Goal: Task Accomplishment & Management: Manage account settings

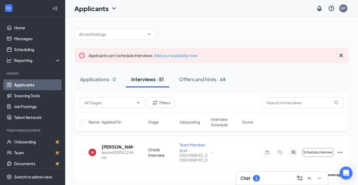
click at [251, 181] on div "Chat 1" at bounding box center [251, 178] width 20 height 7
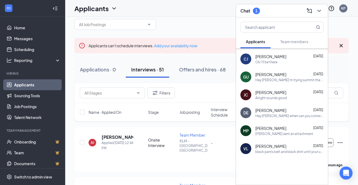
scroll to position [11, 0]
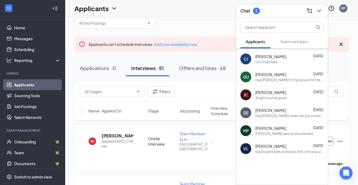
click at [288, 134] on div "[PERSON_NAME] sent an attachment" at bounding box center [285, 134] width 58 height 5
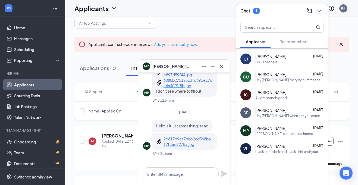
scroll to position [-242, 0]
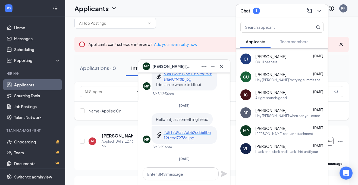
click at [188, 135] on p "2d817d9aa7eb62cd368ba12fced7278a.jpg" at bounding box center [188, 135] width 49 height 11
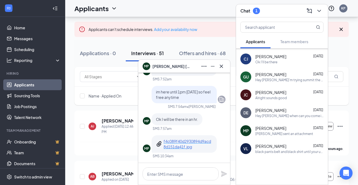
scroll to position [33, 0]
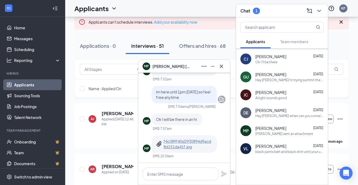
click at [188, 145] on p "f4c089f40d2930894d9acd8d151da41f.jpg" at bounding box center [188, 144] width 49 height 11
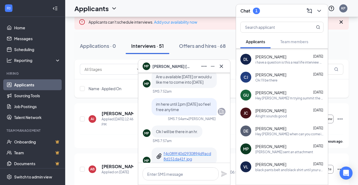
scroll to position [1039, 0]
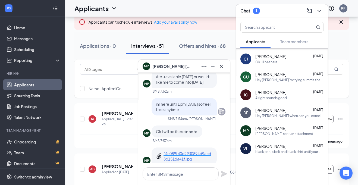
click at [280, 144] on div "[PERSON_NAME] [DATE]" at bounding box center [290, 146] width 68 height 5
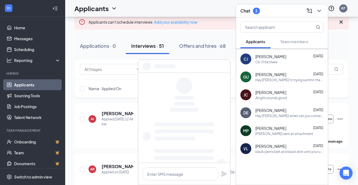
scroll to position [0, 0]
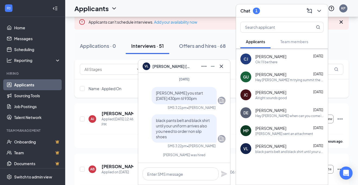
click at [267, 147] on div "[PERSON_NAME] [DATE]" at bounding box center [290, 146] width 68 height 5
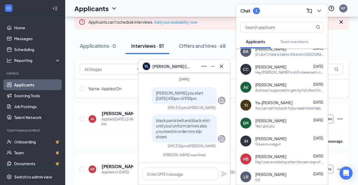
scroll to position [829, 0]
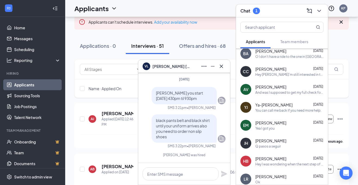
click at [301, 127] on div "Yea I got you" at bounding box center [290, 128] width 68 height 5
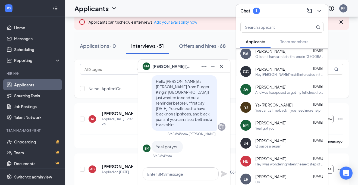
click at [294, 98] on div "YJ Ya-[PERSON_NAME] [DATE] You can call me back if you need more help." at bounding box center [282, 107] width 92 height 18
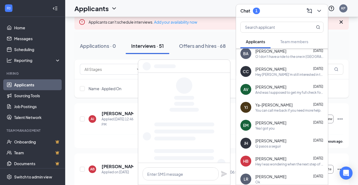
click at [293, 91] on div "And was I supposed to get my full check for the two weeks that I was working or…" at bounding box center [290, 92] width 68 height 5
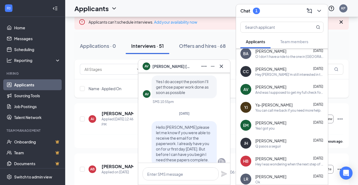
scroll to position [-900, 0]
click at [222, 67] on icon "Cross" at bounding box center [221, 66] width 7 height 7
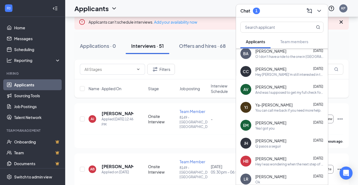
click at [295, 73] on div "Hey [PERSON_NAME]'m still interested in the position" at bounding box center [290, 74] width 68 height 5
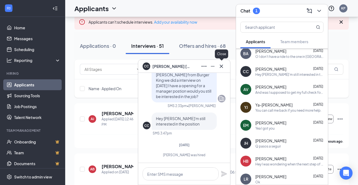
click at [223, 66] on icon "Cross" at bounding box center [221, 66] width 7 height 7
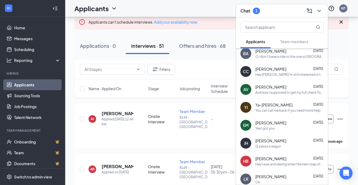
scroll to position [807, 0]
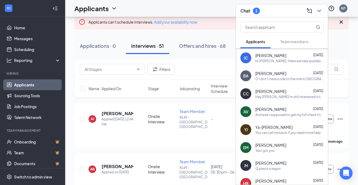
click at [287, 86] on div "CC [PERSON_NAME] [DATE] Hey [PERSON_NAME]'m still interested in the position" at bounding box center [282, 94] width 92 height 18
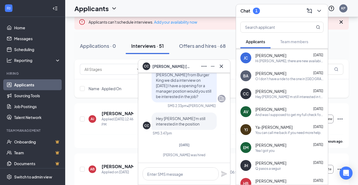
click at [287, 72] on div "[PERSON_NAME] [DATE]" at bounding box center [290, 73] width 68 height 5
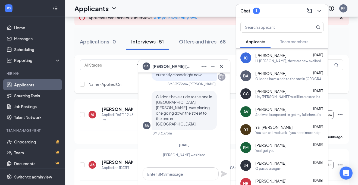
scroll to position [38, 0]
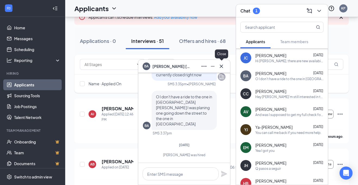
click at [223, 67] on icon "Cross" at bounding box center [221, 66] width 7 height 7
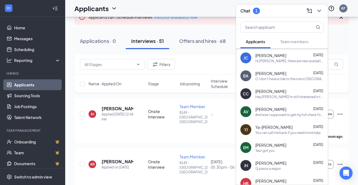
click at [262, 67] on div "BA [PERSON_NAME] [DATE] O I don't have a ride to the one in [GEOGRAPHIC_DATA][P…" at bounding box center [282, 76] width 92 height 18
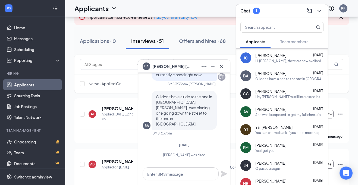
click at [262, 66] on div "[PERSON_NAME] [DATE] Hi [PERSON_NAME], there are new availabilities for an inte…" at bounding box center [282, 58] width 92 height 18
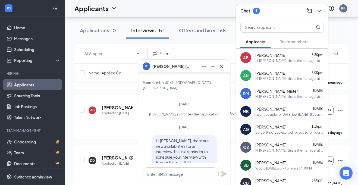
scroll to position [0, 0]
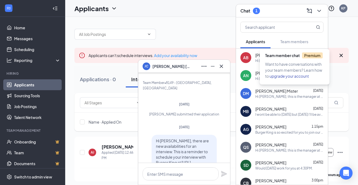
click at [295, 45] on div "Team member chat Premium Want to have conversations with your team members? Lea…" at bounding box center [295, 64] width 70 height 39
click at [266, 42] on button "Applicants" at bounding box center [256, 42] width 30 height 14
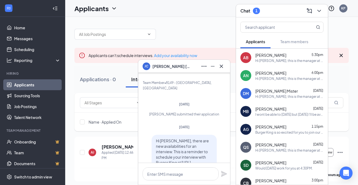
click at [266, 42] on button "Applicants" at bounding box center [256, 42] width 30 height 14
click at [220, 63] on icon "Cross" at bounding box center [221, 66] width 7 height 7
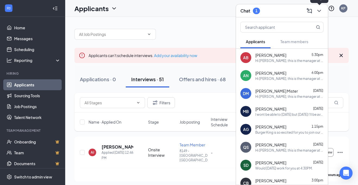
click at [316, 12] on icon "ChevronDown" at bounding box center [319, 11] width 7 height 7
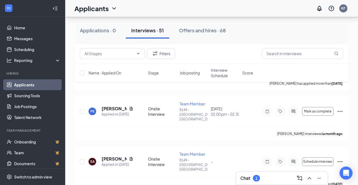
scroll to position [2144, 0]
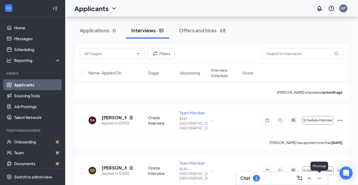
click at [319, 180] on icon "Minimize" at bounding box center [319, 178] width 7 height 7
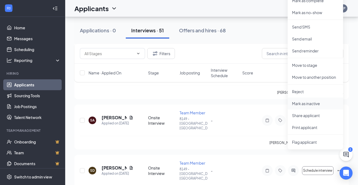
click at [307, 104] on p "Mark as inactive" at bounding box center [315, 103] width 47 height 5
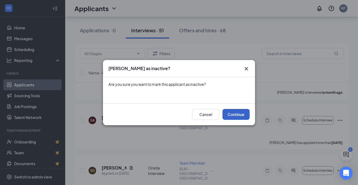
click at [242, 118] on button "Continue" at bounding box center [236, 114] width 27 height 11
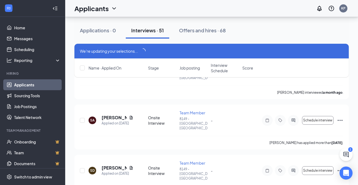
scroll to position [2139, 0]
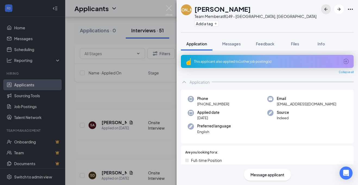
click at [327, 11] on icon "ArrowLeftNew" at bounding box center [326, 9] width 7 height 7
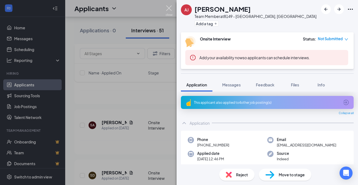
click at [169, 13] on img at bounding box center [169, 10] width 7 height 11
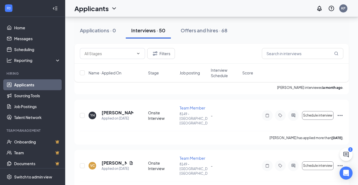
scroll to position [2541, 0]
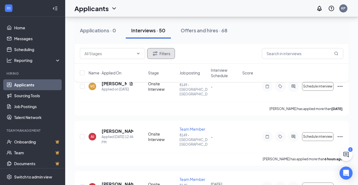
click at [157, 51] on icon "Filter" at bounding box center [155, 53] width 7 height 7
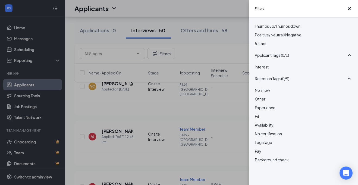
scroll to position [0, 0]
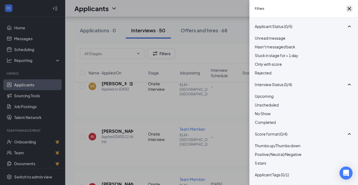
click at [346, 7] on icon "Cross" at bounding box center [349, 8] width 7 height 7
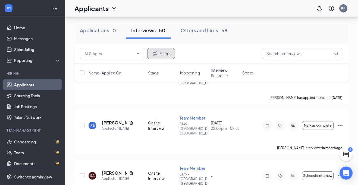
scroll to position [2089, 0]
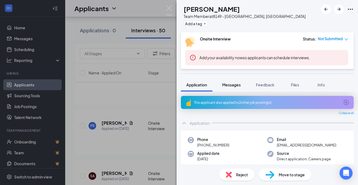
click at [238, 87] on span "Messages" at bounding box center [231, 84] width 18 height 5
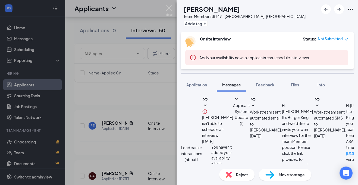
scroll to position [343, 0]
click at [343, 18] on div "YH [PERSON_NAME] Team Member at 8149 - [GEOGRAPHIC_DATA], [GEOGRAPHIC_DATA] Add…" at bounding box center [268, 16] width 182 height 32
click at [353, 10] on icon "Ellipses" at bounding box center [350, 9] width 7 height 7
click at [170, 10] on img at bounding box center [169, 10] width 7 height 11
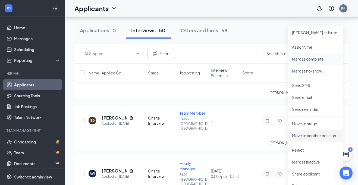
scroll to position [2197, 0]
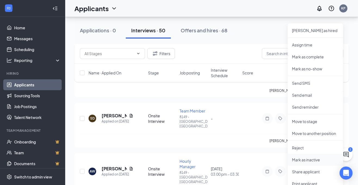
click at [305, 161] on p "Mark as inactive" at bounding box center [315, 159] width 47 height 5
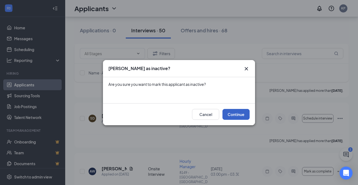
click at [226, 116] on button "Continue" at bounding box center [236, 114] width 27 height 11
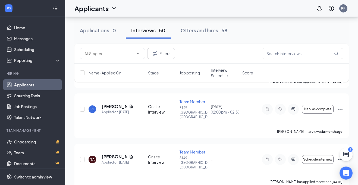
scroll to position [2105, 0]
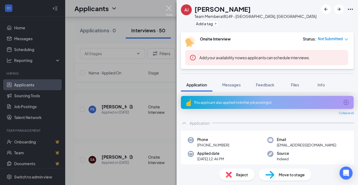
click at [169, 15] on img at bounding box center [169, 10] width 7 height 11
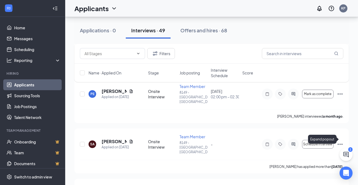
scroll to position [2124, 0]
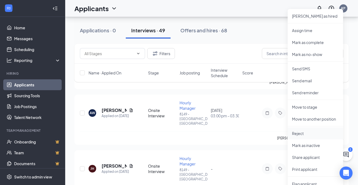
scroll to position [2255, 0]
click at [301, 147] on p "Mark as inactive" at bounding box center [315, 144] width 47 height 5
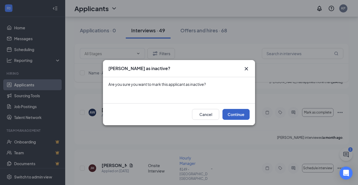
click at [233, 116] on button "Continue" at bounding box center [236, 114] width 27 height 11
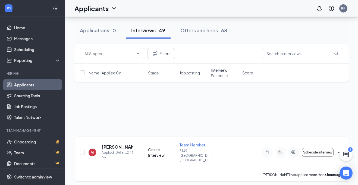
scroll to position [82, 0]
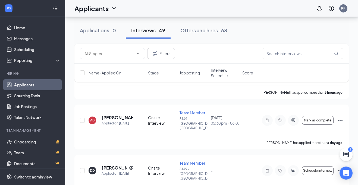
click at [344, 154] on icon "ChatActive" at bounding box center [346, 154] width 5 height 5
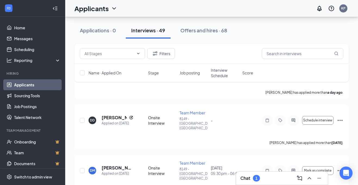
click at [286, 183] on div "Chat 1" at bounding box center [282, 178] width 92 height 13
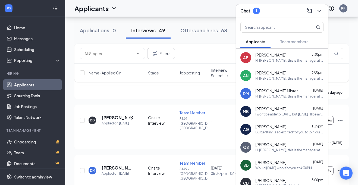
click at [320, 13] on icon "ChevronDown" at bounding box center [319, 11] width 7 height 7
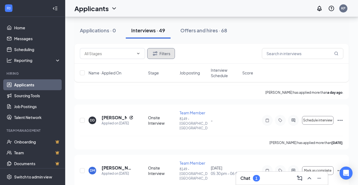
click at [173, 52] on button "Filters" at bounding box center [161, 53] width 28 height 11
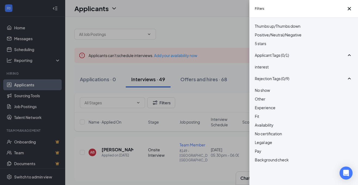
scroll to position [0, 0]
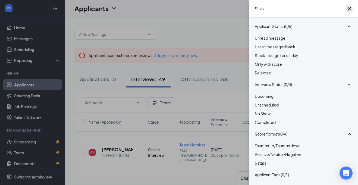
click at [346, 12] on icon "Cross" at bounding box center [349, 8] width 7 height 7
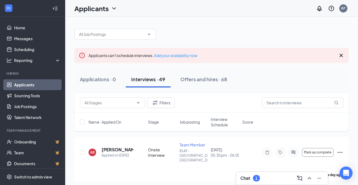
click at [343, 55] on icon "Cross" at bounding box center [341, 55] width 7 height 7
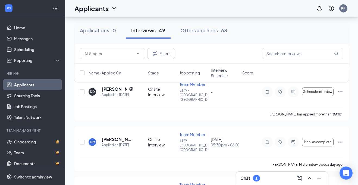
scroll to position [85, 0]
click at [108, 54] on input "text" at bounding box center [109, 54] width 49 height 6
click at [107, 64] on div "Hiring Complete (30)" at bounding box center [109, 61] width 49 height 6
type input "Hiring Complete (30)"
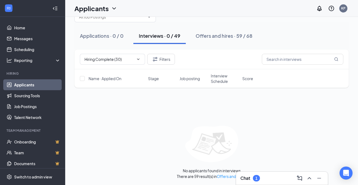
scroll to position [0, 0]
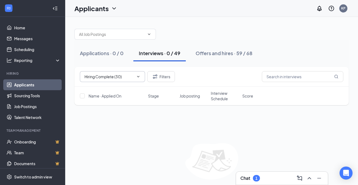
click at [135, 77] on icon "Cross" at bounding box center [135, 77] width 0 height 0
click at [133, 76] on input "text" at bounding box center [109, 77] width 49 height 6
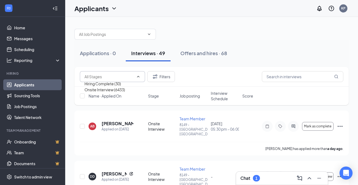
click at [117, 93] on div "Onsite Interview (6433)" at bounding box center [105, 90] width 41 height 6
type input "Onsite Interview (6433)"
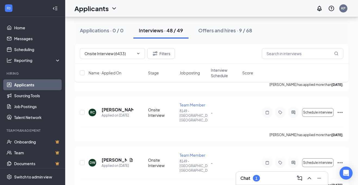
scroll to position [1989, 0]
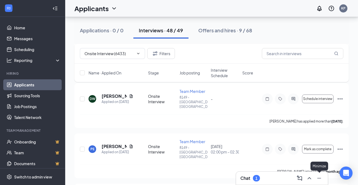
click at [321, 180] on icon "Minimize" at bounding box center [319, 178] width 7 height 7
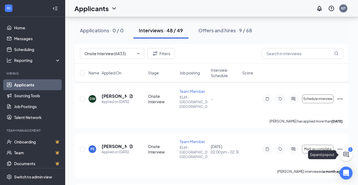
click at [338, 154] on div "Expand popout" at bounding box center [323, 154] width 31 height 9
click at [338, 152] on div "Expand popout" at bounding box center [323, 154] width 31 height 9
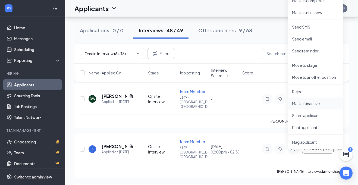
click at [311, 106] on p "Mark as inactive" at bounding box center [315, 103] width 47 height 5
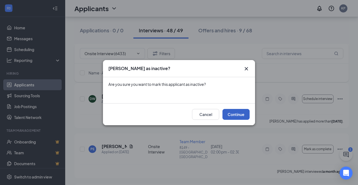
click at [235, 113] on button "Continue" at bounding box center [236, 114] width 27 height 11
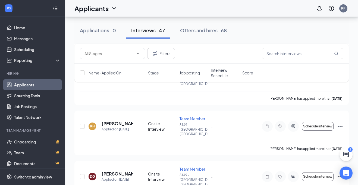
scroll to position [3462, 0]
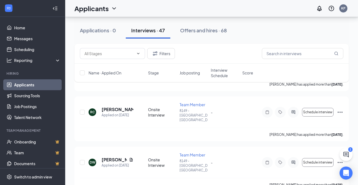
scroll to position [1950, 0]
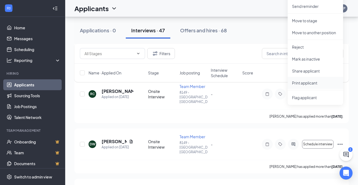
scroll to position [1970, 0]
click at [314, 61] on li "Mark as inactive" at bounding box center [315, 59] width 55 height 12
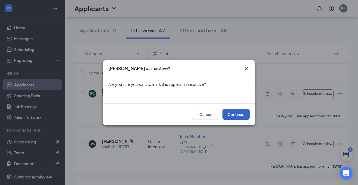
click at [242, 113] on button "Continue" at bounding box center [236, 114] width 27 height 11
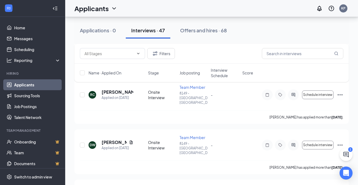
scroll to position [1927, 0]
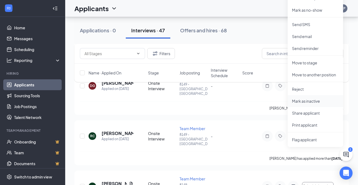
click at [322, 103] on p "Mark as inactive" at bounding box center [315, 100] width 47 height 5
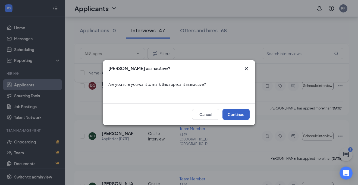
click at [227, 119] on button "Continue" at bounding box center [236, 114] width 27 height 11
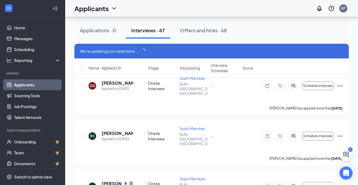
scroll to position [1922, 0]
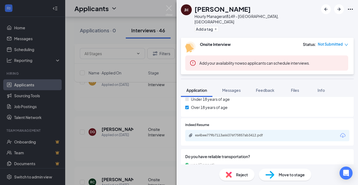
scroll to position [274, 0]
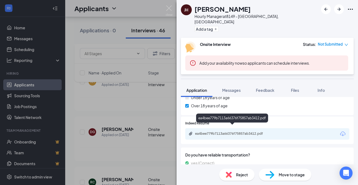
click at [236, 132] on div "ea4bee779b7113a66376f75857ab3412.pdf" at bounding box center [233, 134] width 76 height 4
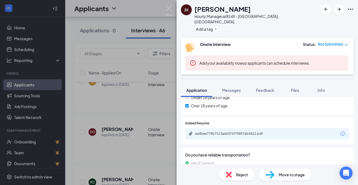
click at [172, 11] on img at bounding box center [169, 10] width 7 height 11
click at [170, 10] on img at bounding box center [169, 10] width 7 height 11
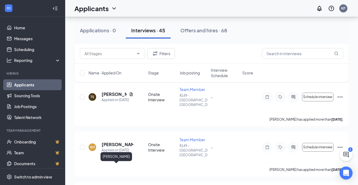
scroll to position [1814, 0]
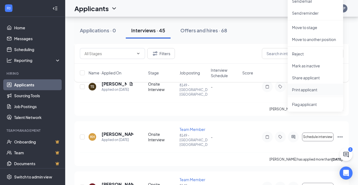
scroll to position [1827, 0]
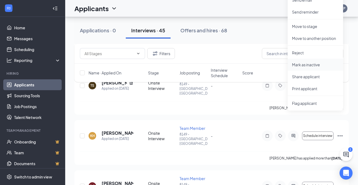
click at [312, 61] on li "Mark as inactive" at bounding box center [315, 65] width 55 height 12
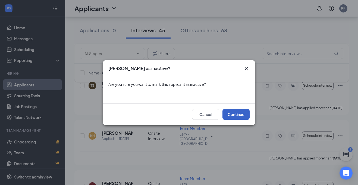
click at [231, 116] on button "Continue" at bounding box center [236, 114] width 27 height 11
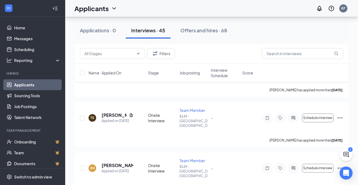
scroll to position [1793, 0]
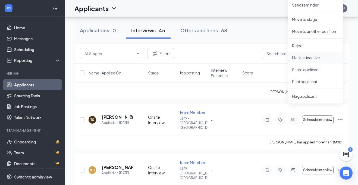
click at [326, 59] on p "Mark as inactive" at bounding box center [315, 57] width 47 height 5
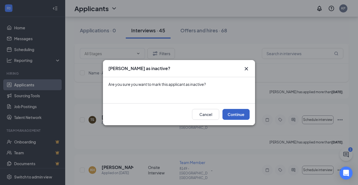
click at [242, 112] on button "Continue" at bounding box center [236, 114] width 27 height 11
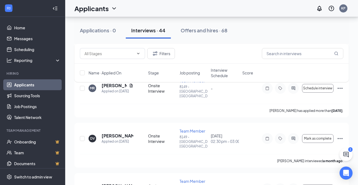
scroll to position [1672, 0]
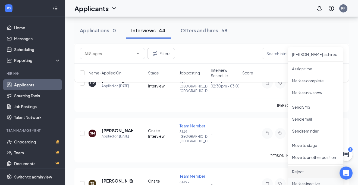
scroll to position [1735, 0]
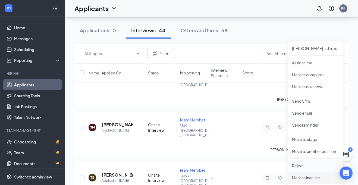
click at [306, 180] on p "Mark as inactive" at bounding box center [315, 177] width 47 height 5
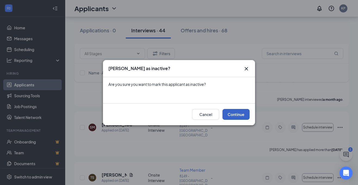
click at [233, 116] on button "Continue" at bounding box center [236, 114] width 27 height 11
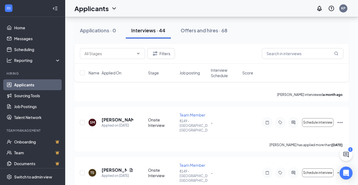
scroll to position [1703, 0]
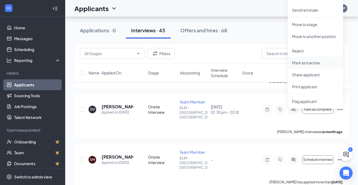
click at [318, 63] on p "Mark as inactive" at bounding box center [315, 62] width 47 height 5
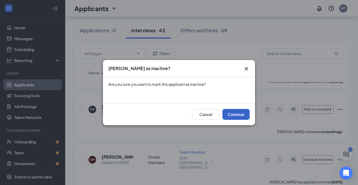
click at [244, 112] on button "Continue" at bounding box center [236, 114] width 27 height 11
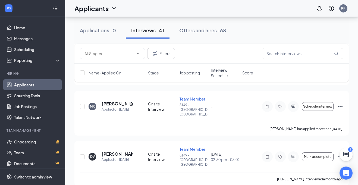
scroll to position [1655, 0]
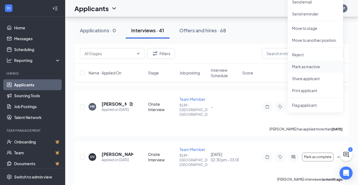
click at [310, 70] on li "Mark as inactive" at bounding box center [315, 67] width 55 height 12
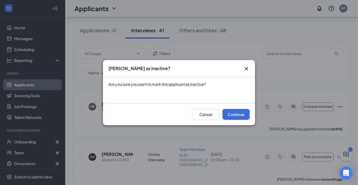
click at [253, 113] on div "Cancel Continue" at bounding box center [179, 114] width 152 height 22
click at [243, 116] on button "Continue" at bounding box center [236, 114] width 27 height 11
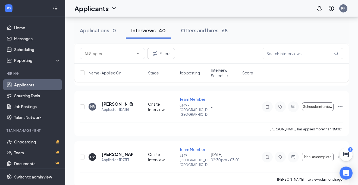
scroll to position [1623, 0]
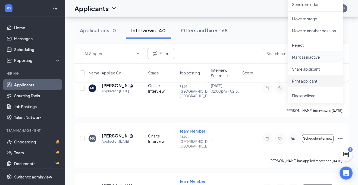
click at [313, 60] on li "Mark as inactive" at bounding box center [315, 57] width 55 height 12
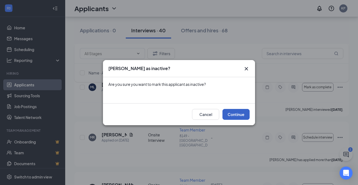
click at [245, 109] on button "Continue" at bounding box center [236, 114] width 27 height 11
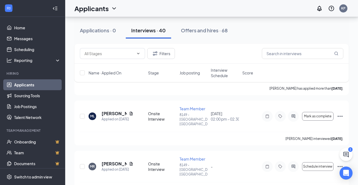
scroll to position [1594, 0]
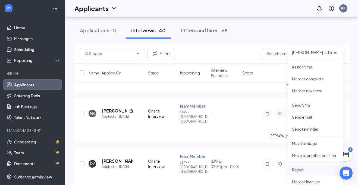
scroll to position [1663, 0]
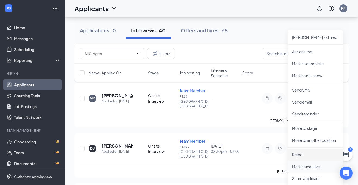
click at [301, 164] on p "Mark as inactive" at bounding box center [315, 166] width 47 height 5
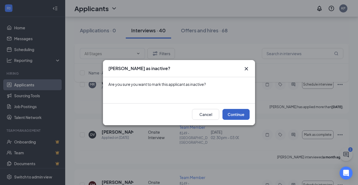
click at [246, 115] on button "Continue" at bounding box center [236, 114] width 27 height 11
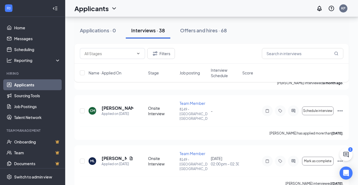
scroll to position [1548, 0]
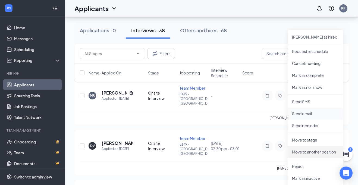
scroll to position [1667, 0]
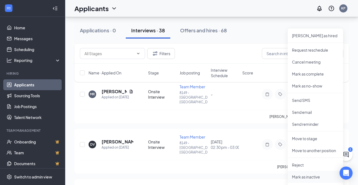
click at [304, 177] on p "Mark as inactive" at bounding box center [315, 176] width 47 height 5
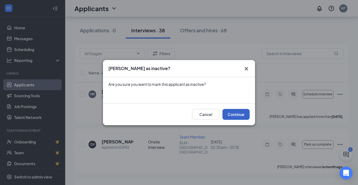
click at [235, 118] on button "Continue" at bounding box center [236, 114] width 27 height 11
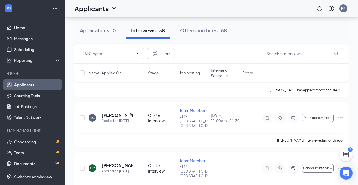
scroll to position [1492, 0]
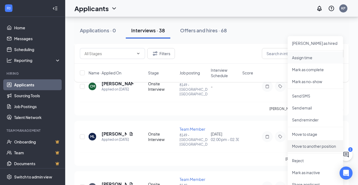
scroll to position [1595, 0]
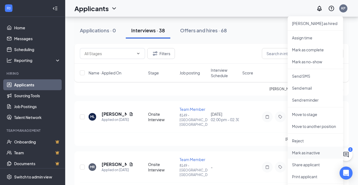
click at [304, 156] on li "Mark as inactive" at bounding box center [315, 153] width 55 height 12
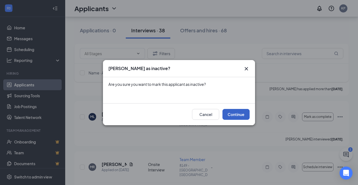
click at [239, 116] on button "Continue" at bounding box center [236, 114] width 27 height 11
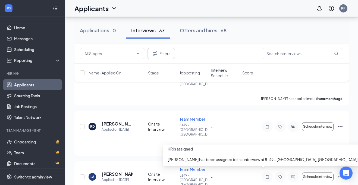
scroll to position [1383, 0]
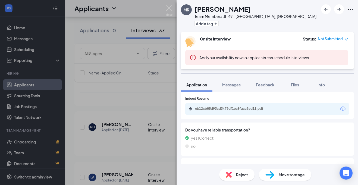
scroll to position [244, 0]
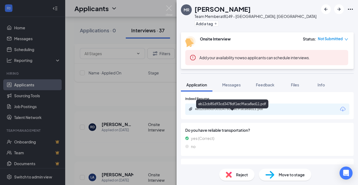
click at [226, 111] on div "eb12cb85d93cd3478df1ec9faca8ad11.pdf" at bounding box center [233, 109] width 76 height 4
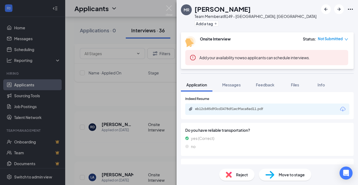
click at [352, 13] on div at bounding box center [337, 9] width 33 height 10
click at [350, 10] on icon "Ellipses" at bounding box center [350, 9] width 7 height 7
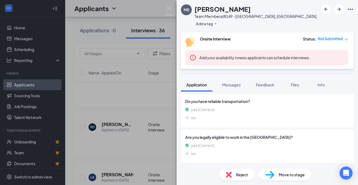
scroll to position [278, 0]
click at [230, 176] on img at bounding box center [229, 175] width 6 height 6
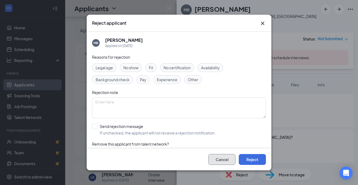
click at [229, 159] on button "Cancel" at bounding box center [222, 159] width 27 height 11
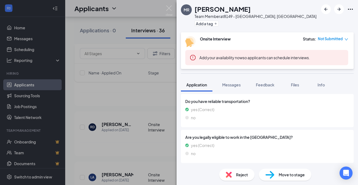
scroll to position [0, 0]
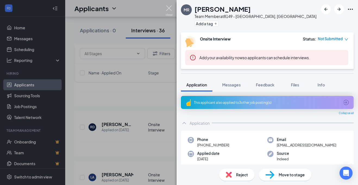
click at [171, 10] on img at bounding box center [169, 10] width 7 height 11
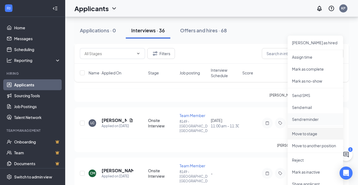
scroll to position [1491, 0]
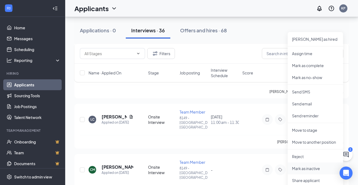
click at [308, 172] on li "Mark as inactive" at bounding box center [315, 169] width 55 height 12
click at [307, 169] on div "Mark as inactive? Are you sure you want to mark this applicant as inactive? Can…" at bounding box center [179, 92] width 358 height 185
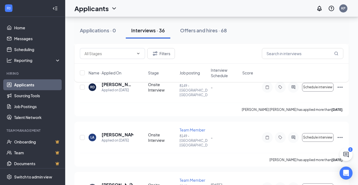
scroll to position [1423, 0]
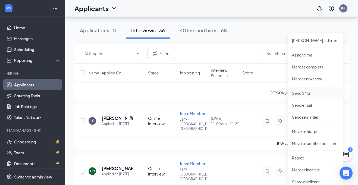
scroll to position [1491, 0]
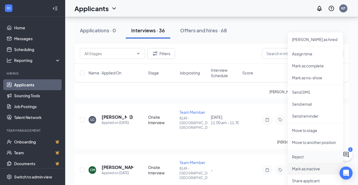
click at [307, 168] on p "Mark as inactive" at bounding box center [315, 168] width 47 height 5
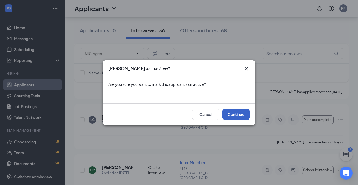
click at [238, 110] on button "Continue" at bounding box center [236, 114] width 27 height 11
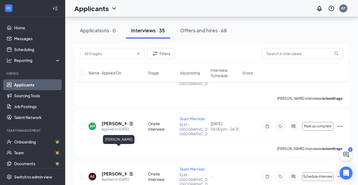
scroll to position [1278, 0]
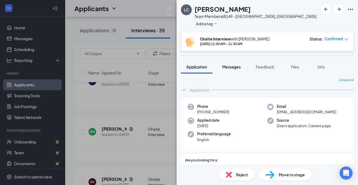
click at [245, 70] on button "Messages" at bounding box center [231, 67] width 29 height 14
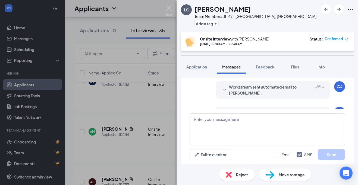
scroll to position [1, 0]
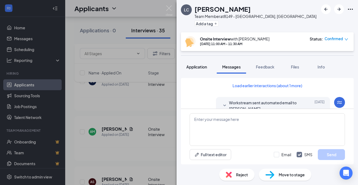
click at [192, 65] on span "Application" at bounding box center [196, 66] width 21 height 5
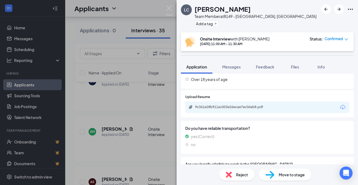
scroll to position [214, 0]
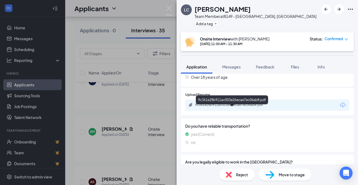
click at [242, 108] on div "9c361e28b911ac003e26ecae7ec06ab8.pdf" at bounding box center [233, 105] width 88 height 5
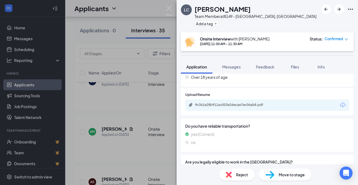
click at [168, 11] on img at bounding box center [169, 10] width 7 height 11
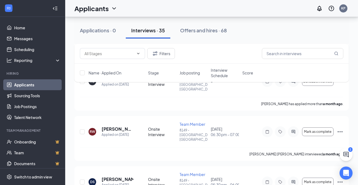
scroll to position [1177, 0]
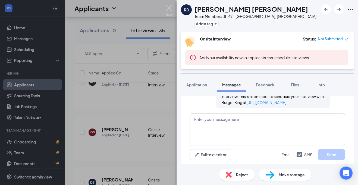
scroll to position [216, 0]
click at [237, 175] on span "Reject" at bounding box center [242, 175] width 12 height 6
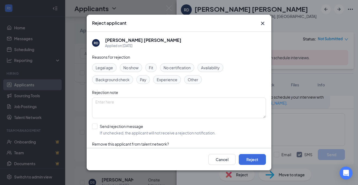
click at [190, 79] on span "Other" at bounding box center [193, 80] width 11 height 6
click at [246, 158] on button "Reject" at bounding box center [252, 159] width 27 height 11
click at [170, 10] on img at bounding box center [169, 10] width 7 height 11
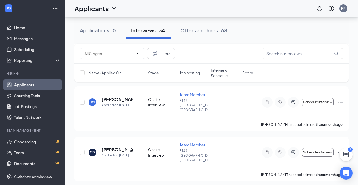
scroll to position [669, 0]
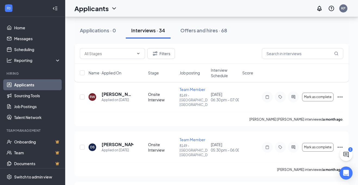
scroll to position [1417, 0]
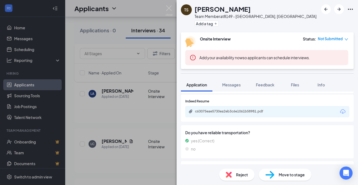
scroll to position [239, 0]
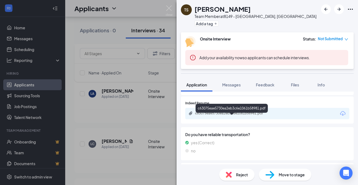
click at [212, 116] on div "c63075eae5730ea2eb3c6e1061b58981.pdf" at bounding box center [233, 113] width 88 height 5
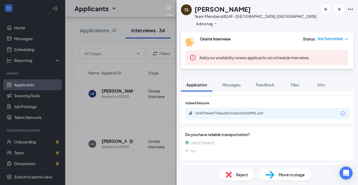
click at [172, 11] on img at bounding box center [169, 10] width 7 height 11
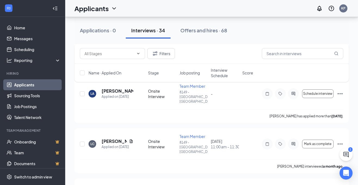
click at [170, 10] on div "Applicants KP" at bounding box center [211, 8] width 293 height 17
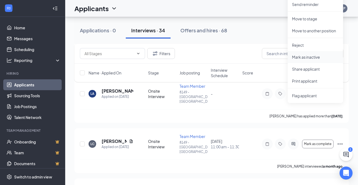
click at [315, 61] on li "Mark as inactive" at bounding box center [315, 57] width 55 height 12
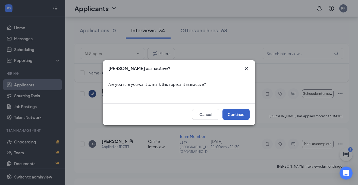
click at [236, 117] on button "Continue" at bounding box center [236, 114] width 27 height 11
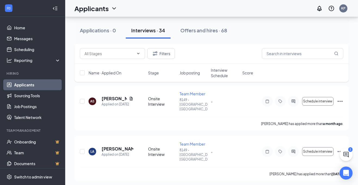
scroll to position [1358, 0]
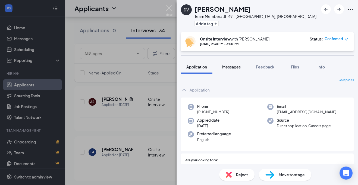
click at [236, 62] on button "Messages" at bounding box center [231, 67] width 29 height 14
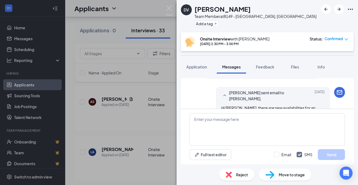
scroll to position [90, 0]
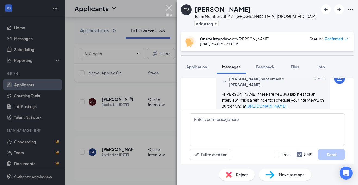
click at [170, 7] on img at bounding box center [169, 10] width 7 height 11
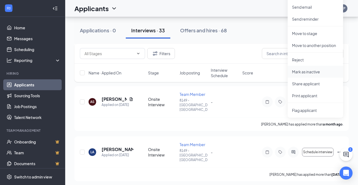
click at [313, 71] on p "Mark as inactive" at bounding box center [315, 71] width 47 height 5
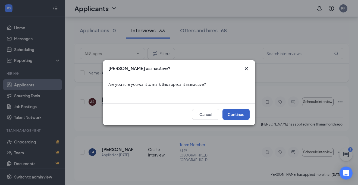
click at [245, 114] on button "Continue" at bounding box center [236, 114] width 27 height 11
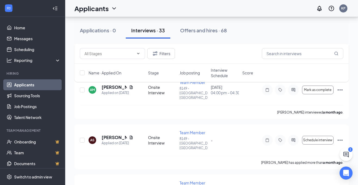
scroll to position [1319, 0]
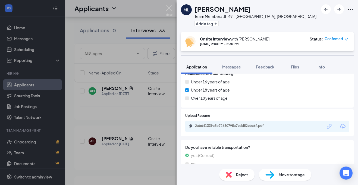
scroll to position [200, 0]
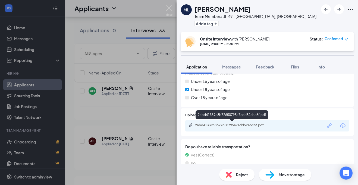
click at [215, 128] on div "2abd41339c8b72650795a7edd52ebc6f.pdf" at bounding box center [267, 125] width 164 height 11
click at [215, 126] on div "2abd41339c8b72650795a7edd52ebc6f.pdf" at bounding box center [233, 125] width 76 height 4
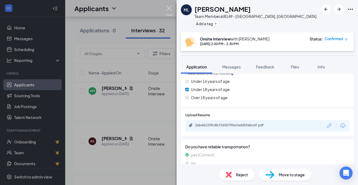
click at [170, 9] on img at bounding box center [169, 10] width 7 height 11
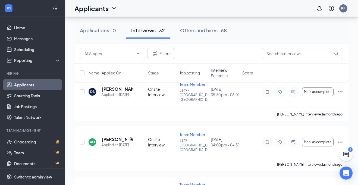
scroll to position [1267, 0]
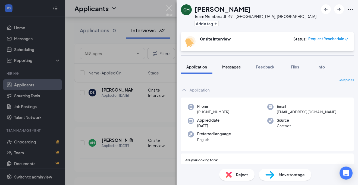
click at [235, 71] on button "Messages" at bounding box center [231, 67] width 29 height 14
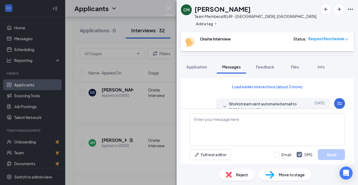
scroll to position [254, 0]
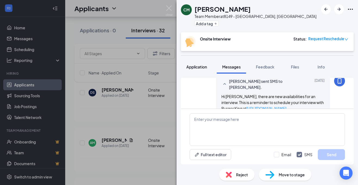
click at [205, 67] on span "Application" at bounding box center [196, 66] width 21 height 5
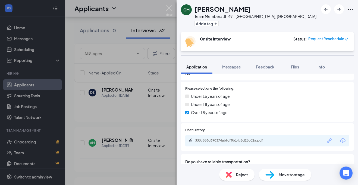
scroll to position [262, 0]
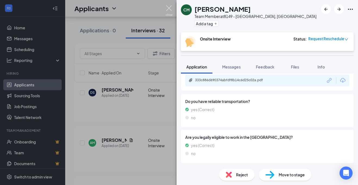
click at [172, 8] on img at bounding box center [169, 10] width 7 height 11
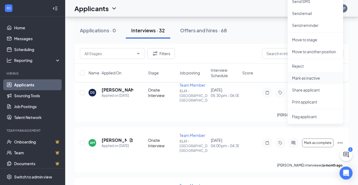
click at [325, 76] on p "Mark as inactive" at bounding box center [315, 77] width 47 height 5
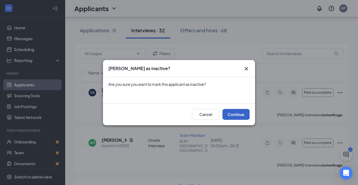
click at [238, 118] on button "Continue" at bounding box center [236, 114] width 27 height 11
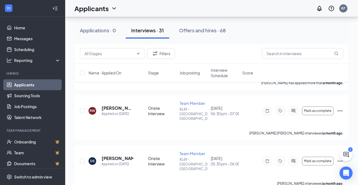
scroll to position [1199, 0]
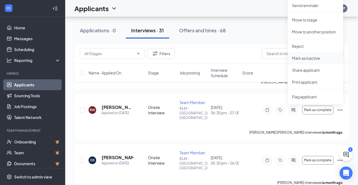
click at [327, 57] on p "Mark as inactive" at bounding box center [315, 57] width 47 height 5
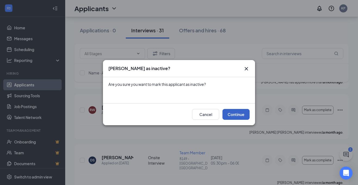
click at [247, 112] on button "Continue" at bounding box center [236, 114] width 27 height 11
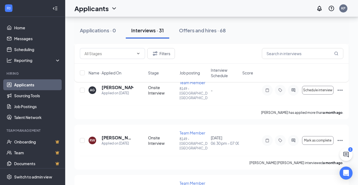
scroll to position [1167, 0]
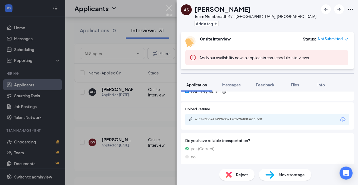
scroll to position [234, 0]
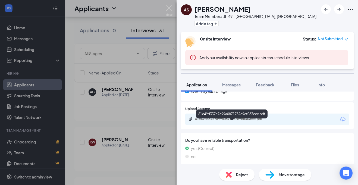
click at [228, 121] on div "61c49d337e7a99a0871782c9ef083ecc.pdf" at bounding box center [233, 119] width 76 height 4
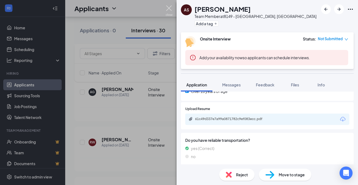
click at [170, 13] on img at bounding box center [169, 10] width 7 height 11
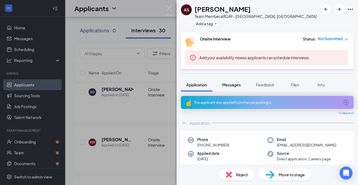
click at [233, 87] on span "Messages" at bounding box center [231, 84] width 18 height 5
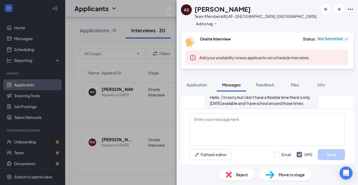
scroll to position [204, 0]
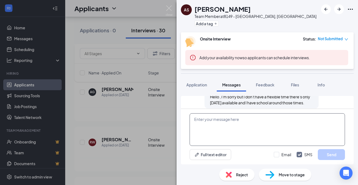
click at [234, 121] on textarea at bounding box center [267, 129] width 155 height 33
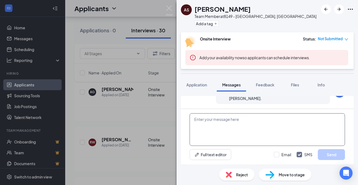
scroll to position [45, 0]
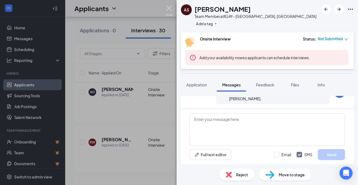
click at [169, 10] on img at bounding box center [169, 10] width 7 height 11
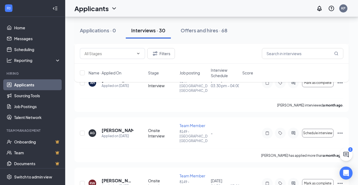
scroll to position [1125, 0]
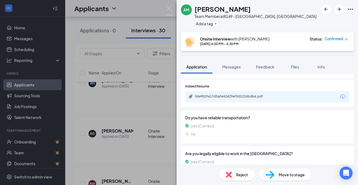
scroll to position [228, 0]
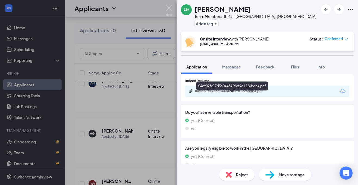
click at [254, 93] on div "04e902fe17d5a0443429ef9d1226bdb4.pdf" at bounding box center [233, 91] width 76 height 4
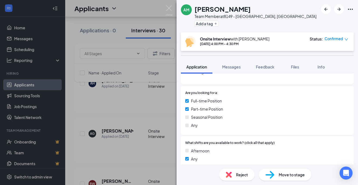
scroll to position [0, 0]
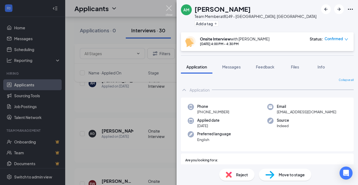
click at [166, 12] on img at bounding box center [169, 10] width 7 height 11
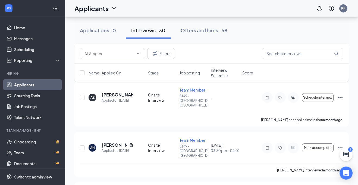
scroll to position [1060, 0]
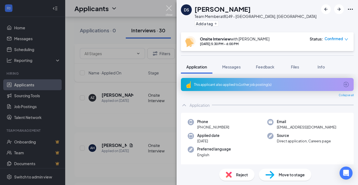
click at [171, 8] on img at bounding box center [169, 10] width 7 height 11
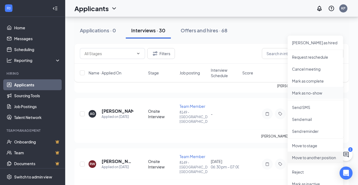
scroll to position [1161, 0]
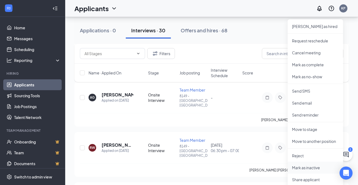
click at [312, 168] on p "Mark as inactive" at bounding box center [315, 167] width 47 height 5
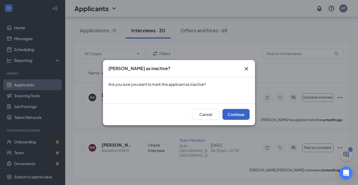
click at [241, 118] on button "Continue" at bounding box center [236, 114] width 27 height 11
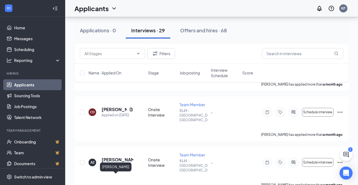
scroll to position [995, 0]
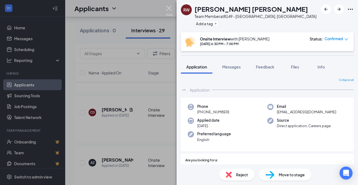
click at [172, 9] on img at bounding box center [169, 10] width 7 height 11
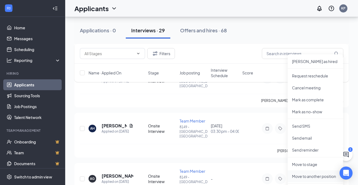
scroll to position [1109, 0]
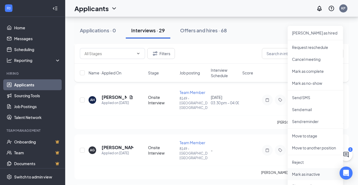
click at [307, 173] on p "Mark as inactive" at bounding box center [315, 174] width 47 height 5
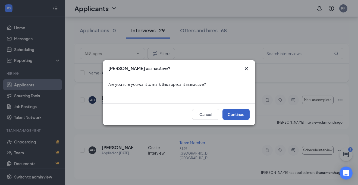
click at [226, 113] on button "Continue" at bounding box center [236, 114] width 27 height 11
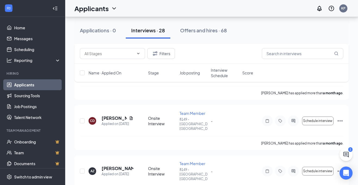
scroll to position [986, 0]
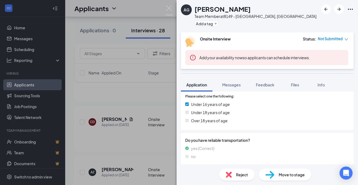
scroll to position [193, 0]
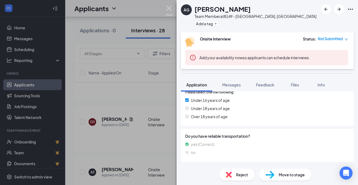
click at [169, 6] on img at bounding box center [169, 10] width 7 height 11
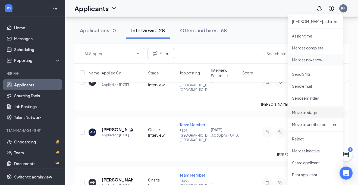
scroll to position [1078, 0]
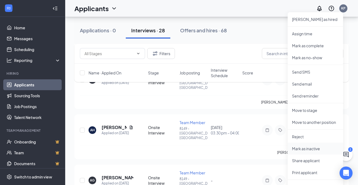
click at [306, 152] on li "Mark as inactive" at bounding box center [315, 149] width 55 height 12
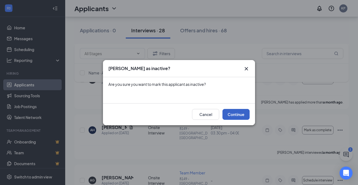
click at [234, 117] on button "Continue" at bounding box center [236, 114] width 27 height 11
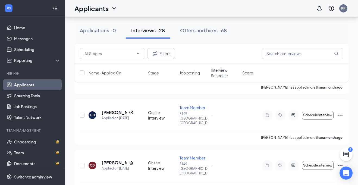
scroll to position [942, 0]
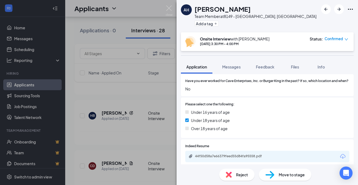
scroll to position [196, 0]
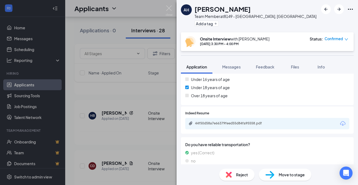
click at [240, 125] on div "44f50d58a7e66379feed55d84fa95558.pdf" at bounding box center [267, 123] width 164 height 11
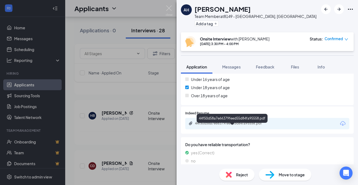
click at [235, 126] on div "44f50d58a7e66379feed55d84fa95558.pdf" at bounding box center [233, 123] width 76 height 4
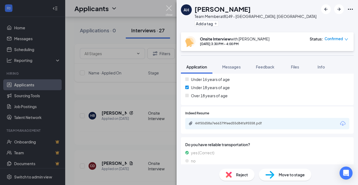
click at [170, 10] on img at bounding box center [169, 10] width 7 height 11
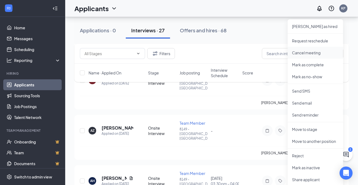
scroll to position [1039, 0]
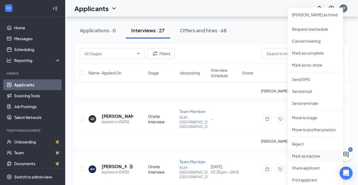
click at [313, 154] on p "Mark as inactive" at bounding box center [315, 155] width 47 height 5
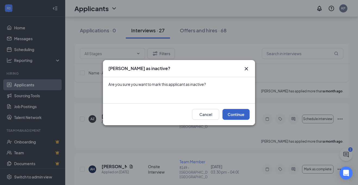
click at [245, 113] on button "Continue" at bounding box center [236, 114] width 27 height 11
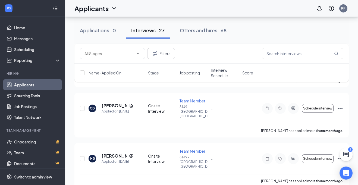
scroll to position [898, 0]
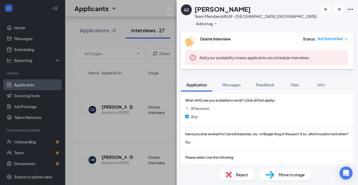
scroll to position [146, 0]
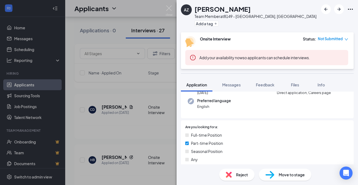
scroll to position [38, 0]
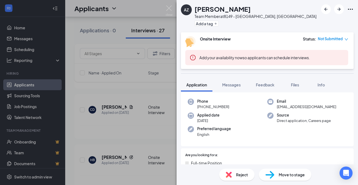
click at [164, 11] on div "AZ Anthony Zenon Team Member at 8149 - Elgin, IL Add a tag Onsite Interview Sta…" at bounding box center [179, 92] width 358 height 185
click at [168, 10] on div "Applicants KP" at bounding box center [211, 8] width 293 height 17
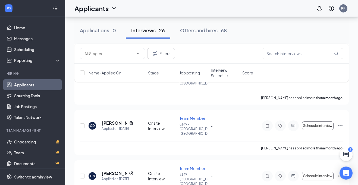
scroll to position [886, 0]
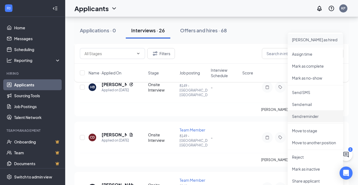
scroll to position [970, 0]
click at [313, 171] on p "Mark as inactive" at bounding box center [315, 169] width 47 height 5
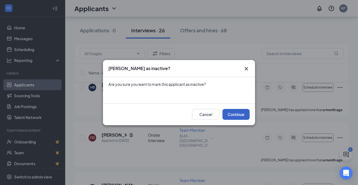
click at [231, 116] on button "Continue" at bounding box center [236, 114] width 27 height 11
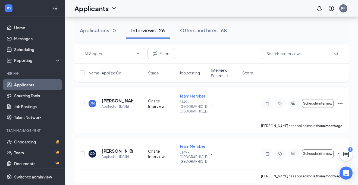
scroll to position [853, 0]
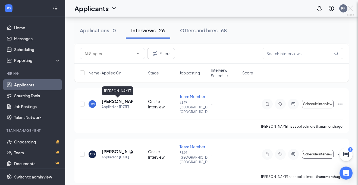
click at [108, 102] on div at bounding box center [179, 92] width 358 height 185
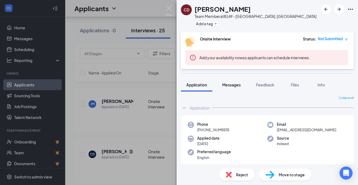
click at [235, 87] on span "Messages" at bounding box center [231, 84] width 18 height 5
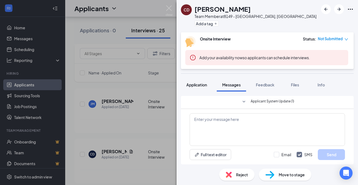
click at [193, 82] on div "Application" at bounding box center [196, 84] width 21 height 5
click at [187, 85] on span "Application" at bounding box center [196, 84] width 21 height 5
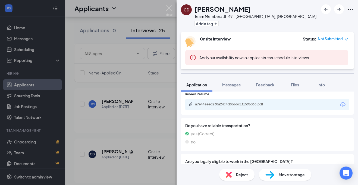
scroll to position [233, 0]
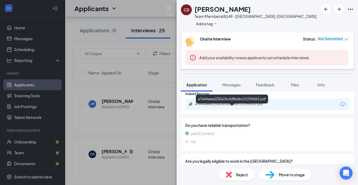
click at [242, 106] on div "a7e44aeed230a24c4d8b6bc1f1596063.pdf" at bounding box center [233, 104] width 76 height 4
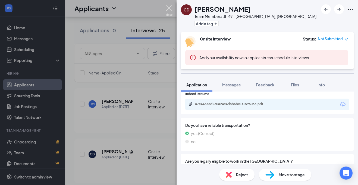
click at [167, 12] on img at bounding box center [169, 10] width 7 height 11
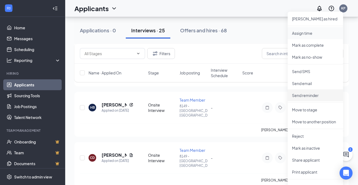
scroll to position [951, 0]
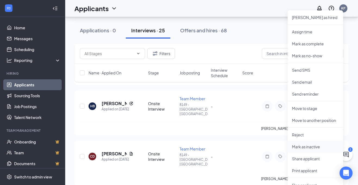
click at [311, 147] on p "Mark as inactive" at bounding box center [315, 146] width 47 height 5
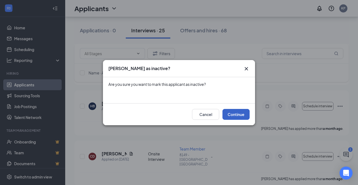
click at [232, 116] on button "Continue" at bounding box center [236, 114] width 27 height 11
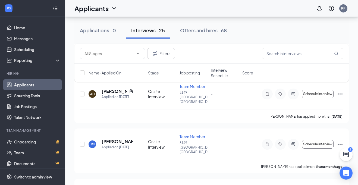
scroll to position [812, 0]
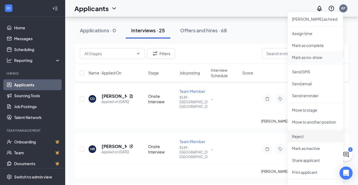
scroll to position [909, 0]
click at [315, 151] on li "Mark as inactive" at bounding box center [315, 148] width 55 height 12
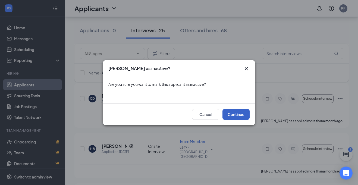
click at [240, 116] on button "Continue" at bounding box center [236, 114] width 27 height 11
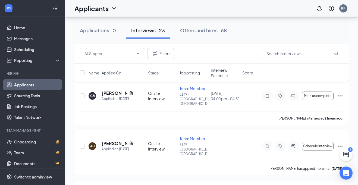
scroll to position [760, 0]
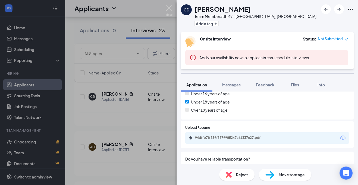
scroll to position [216, 0]
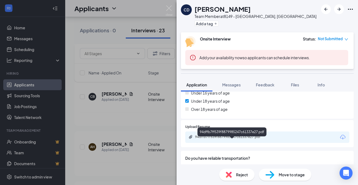
click at [235, 139] on div "94dffb7ff539f8879985247c61337e27.pdf" at bounding box center [233, 137] width 76 height 4
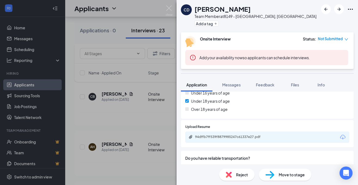
click at [170, 11] on img at bounding box center [169, 10] width 7 height 11
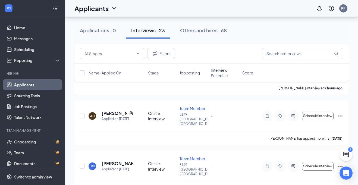
scroll to position [791, 0]
click at [340, 85] on div "Filters Name · Applied On Stage Job posting Interview Schedule Score" at bounding box center [211, 66] width 275 height 44
click at [340, 83] on div "Filters Name · Applied On Stage Job posting Interview Schedule Score" at bounding box center [211, 66] width 275 height 44
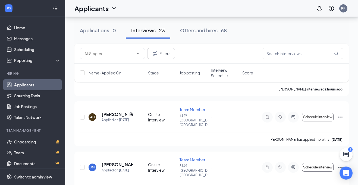
scroll to position [789, 0]
click at [340, 86] on div "Filters Name · Applied On Stage Job posting Interview Schedule Score" at bounding box center [211, 66] width 275 height 44
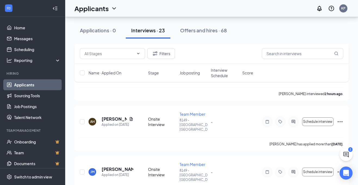
scroll to position [784, 0]
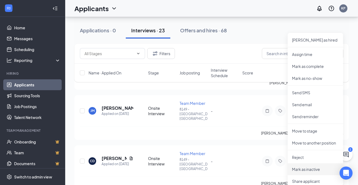
scroll to position [847, 0]
click at [306, 169] on p "Mark as inactive" at bounding box center [315, 168] width 47 height 5
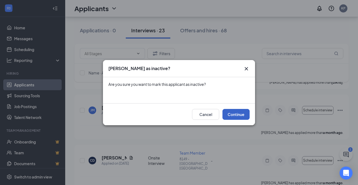
click at [239, 118] on button "Continue" at bounding box center [236, 114] width 27 height 11
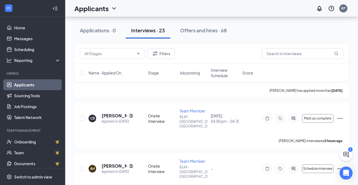
scroll to position [738, 0]
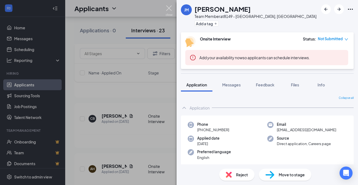
click at [167, 10] on img at bounding box center [169, 10] width 7 height 11
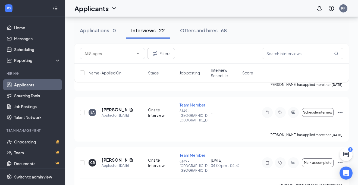
scroll to position [689, 0]
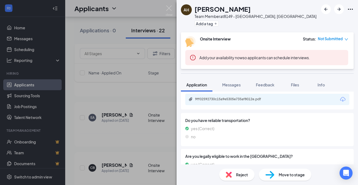
scroll to position [256, 0]
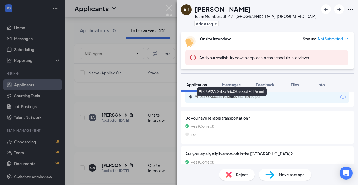
click at [229, 99] on div "9ff02592730c15a9e5305e735af8012e.pdf" at bounding box center [233, 97] width 76 height 4
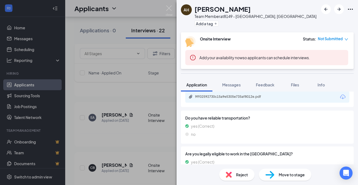
click at [167, 6] on img at bounding box center [169, 10] width 7 height 11
click at [173, 11] on div "Applicants KP" at bounding box center [211, 8] width 293 height 17
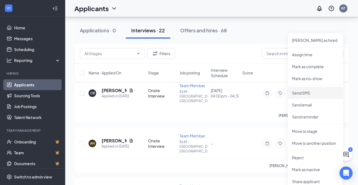
scroll to position [765, 0]
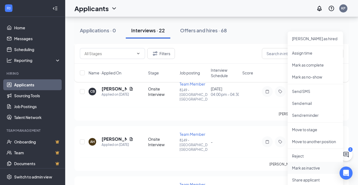
click at [307, 168] on p "Mark as inactive" at bounding box center [315, 167] width 47 height 5
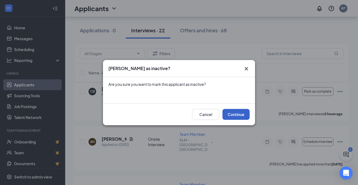
click at [236, 119] on button "Continue" at bounding box center [236, 114] width 27 height 11
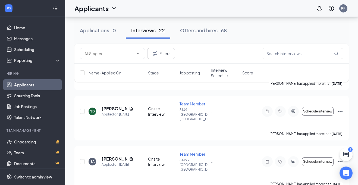
scroll to position [643, 0]
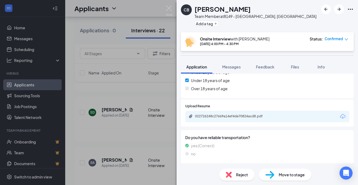
scroll to position [203, 0]
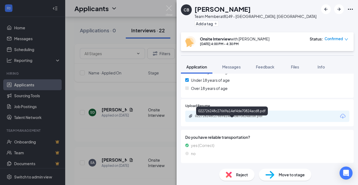
click at [234, 118] on div "022726248c27669a14ef4de70824acd8.pdf" at bounding box center [233, 116] width 76 height 4
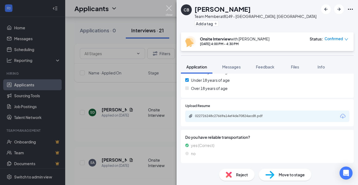
click at [166, 7] on img at bounding box center [169, 10] width 7 height 11
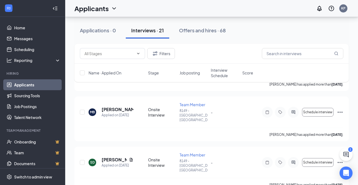
scroll to position [594, 0]
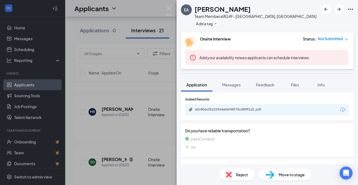
scroll to position [232, 0]
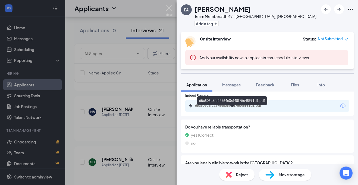
click at [222, 108] on div "65c806c5fa22964e06f48f75c48991d1.pdf" at bounding box center [233, 106] width 76 height 4
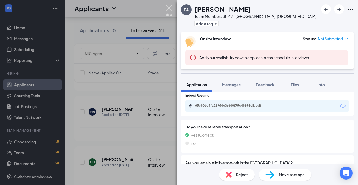
click at [172, 11] on img at bounding box center [169, 10] width 7 height 11
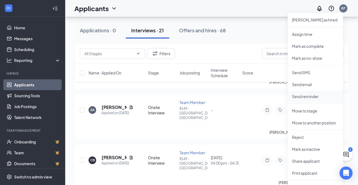
scroll to position [696, 0]
click at [312, 151] on p "Mark as inactive" at bounding box center [315, 149] width 47 height 5
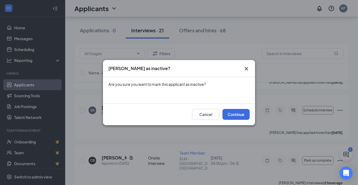
click at [311, 150] on div "Mark as inactive? Are you sure you want to mark this applicant as inactive? Can…" at bounding box center [179, 92] width 358 height 185
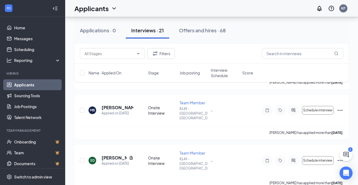
scroll to position [596, 0]
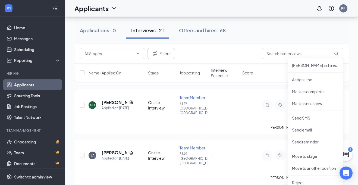
scroll to position [678, 0]
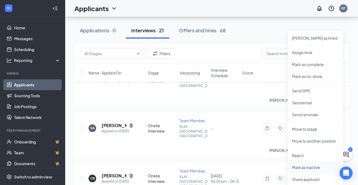
click at [304, 169] on p "Mark as inactive" at bounding box center [315, 167] width 47 height 5
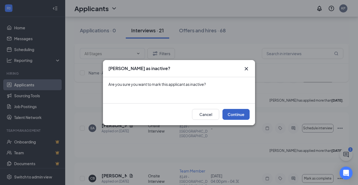
click at [230, 114] on button "Continue" at bounding box center [236, 114] width 27 height 11
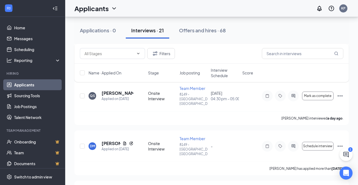
scroll to position [257, 0]
click at [104, 141] on h5 "[PERSON_NAME]" at bounding box center [111, 144] width 19 height 6
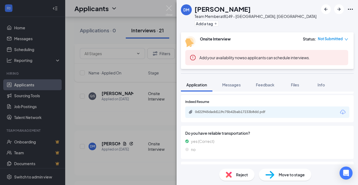
scroll to position [240, 0]
click at [170, 13] on img at bounding box center [169, 10] width 7 height 11
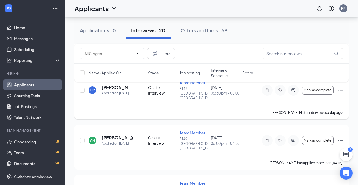
scroll to position [162, 0]
